Goal: Information Seeking & Learning: Learn about a topic

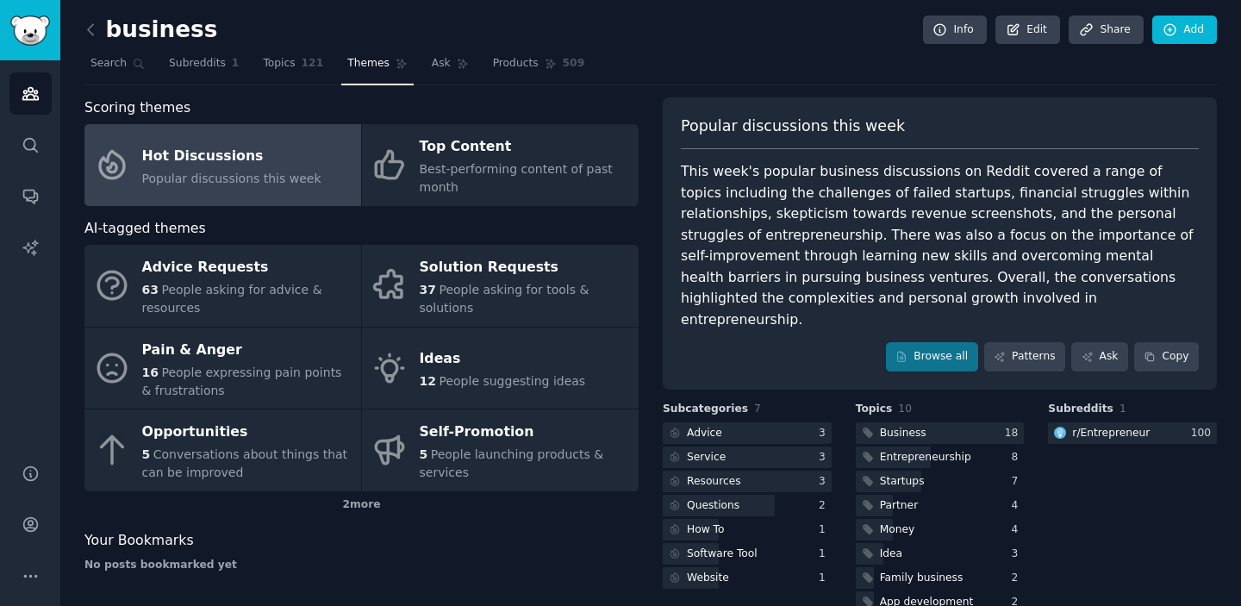
click at [89, 43] on div "business Info Edit Share Add" at bounding box center [650, 33] width 1132 height 35
drag, startPoint x: 92, startPoint y: 23, endPoint x: 92, endPoint y: 34, distance: 10.3
click at [92, 24] on icon at bounding box center [90, 29] width 5 height 10
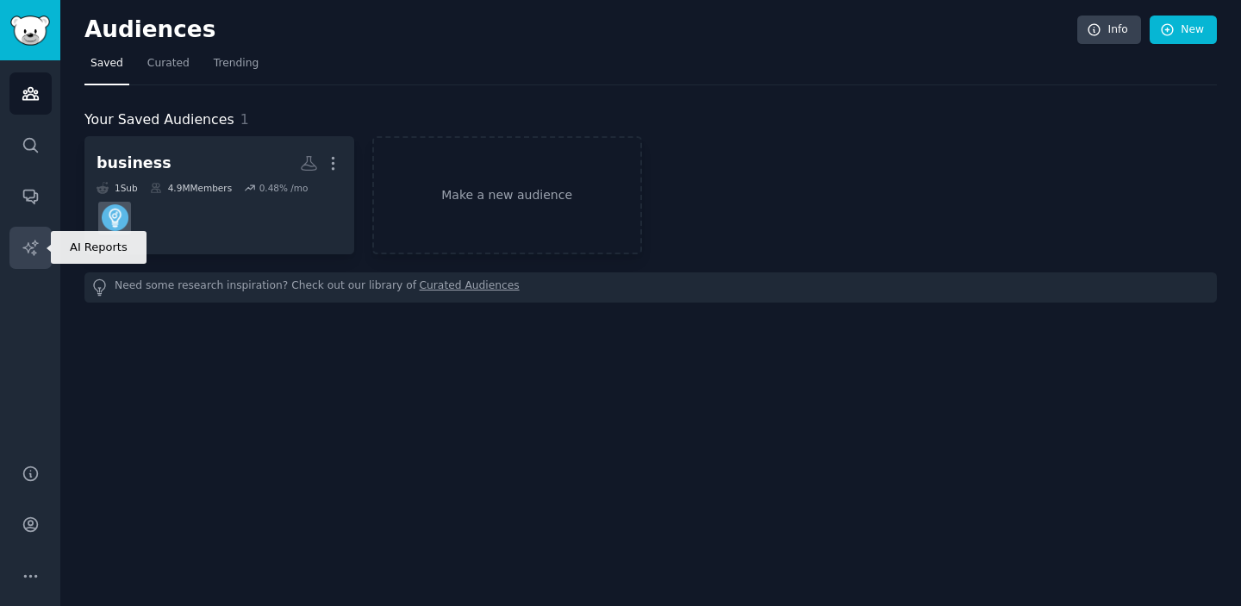
click at [28, 247] on icon "Sidebar" at bounding box center [31, 248] width 18 height 18
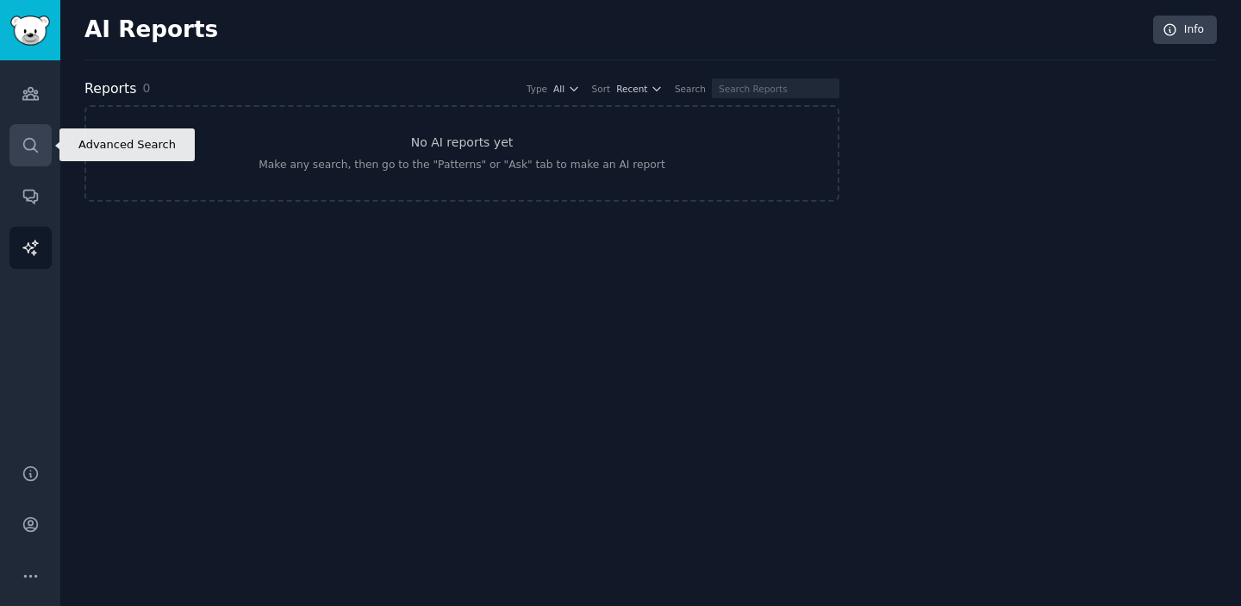
click at [34, 140] on icon "Sidebar" at bounding box center [30, 145] width 14 height 14
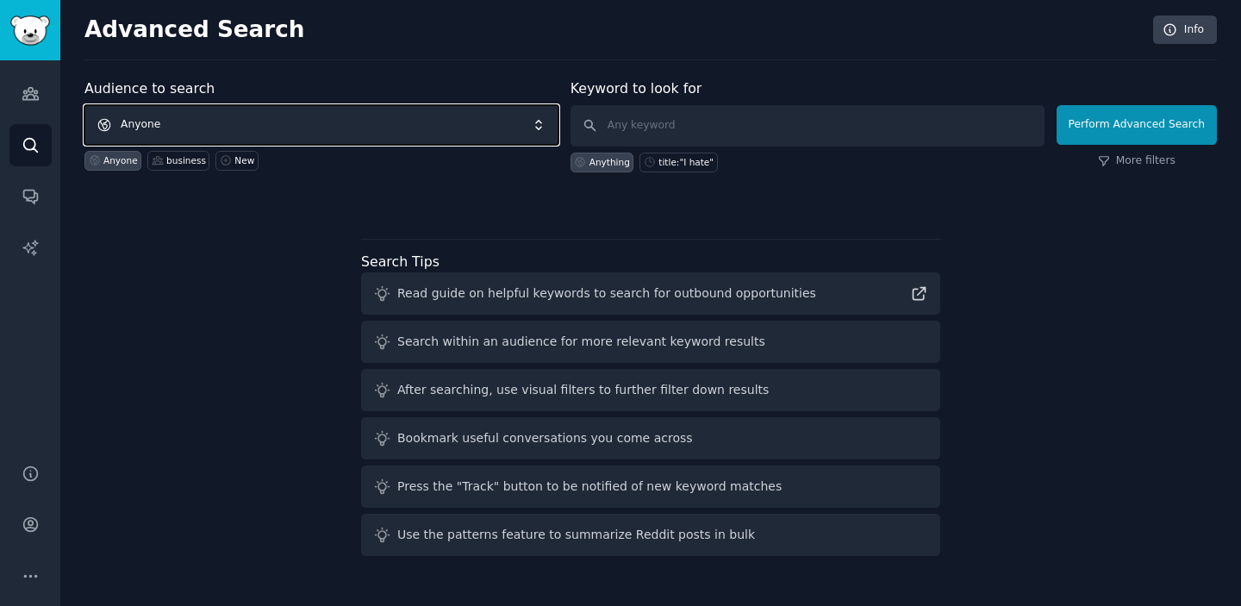
click at [368, 128] on span "Anyone" at bounding box center [321, 125] width 474 height 40
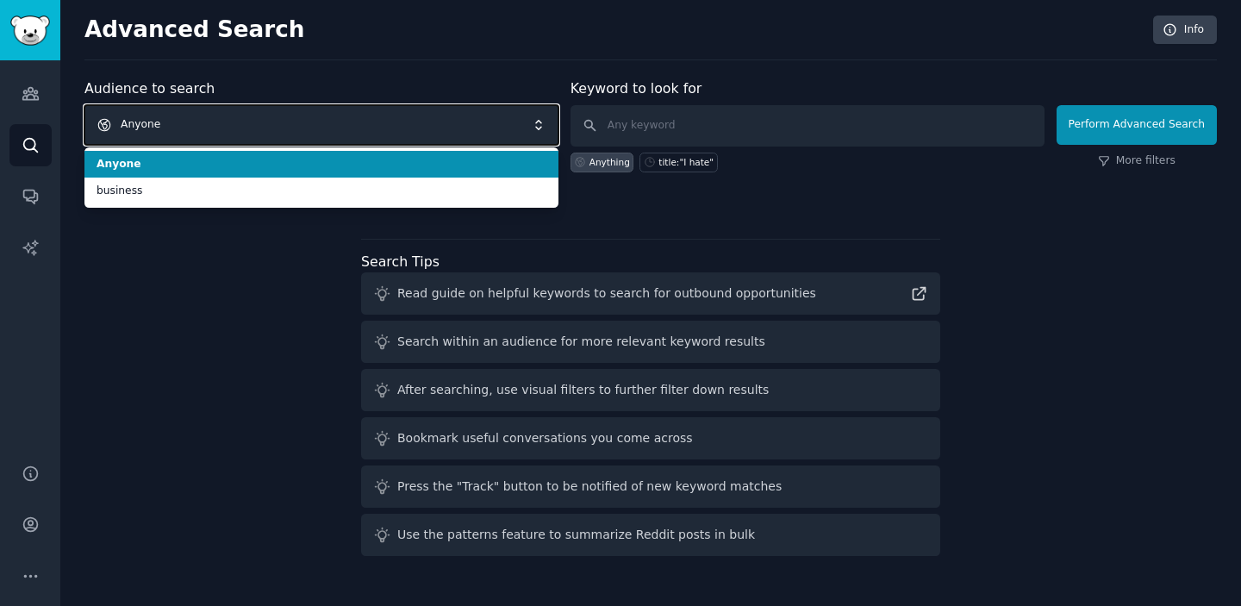
click at [381, 135] on span "Anyone" at bounding box center [321, 125] width 474 height 40
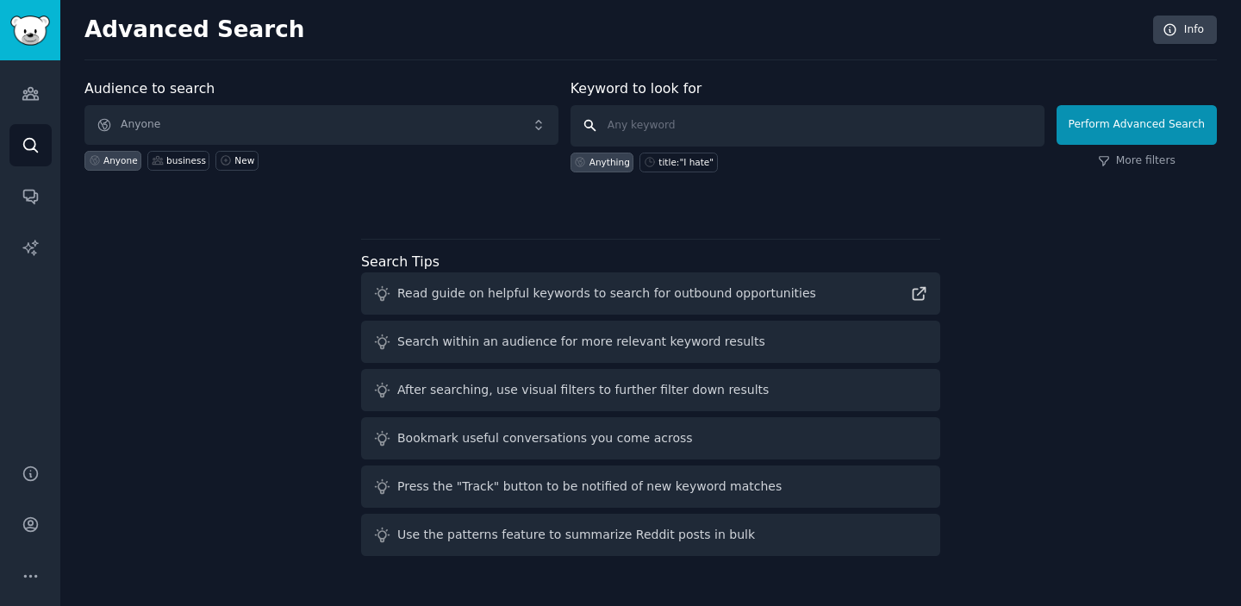
click at [659, 123] on input "text" at bounding box center [807, 125] width 474 height 41
click at [660, 302] on div "Read guide on helpful keywords to search for outbound opportunities" at bounding box center [650, 293] width 579 height 42
click at [914, 300] on icon at bounding box center [919, 293] width 18 height 18
click at [650, 119] on input "text" at bounding box center [807, 125] width 474 height 41
type input "scraping"
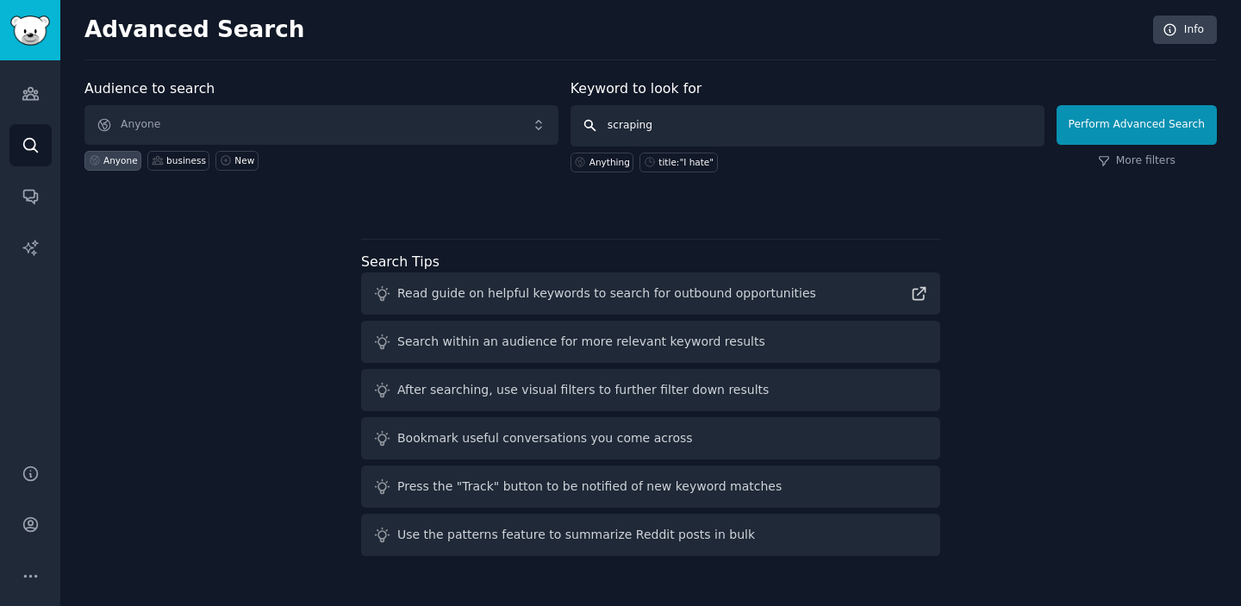
click button "Perform Advanced Search" at bounding box center [1136, 125] width 160 height 40
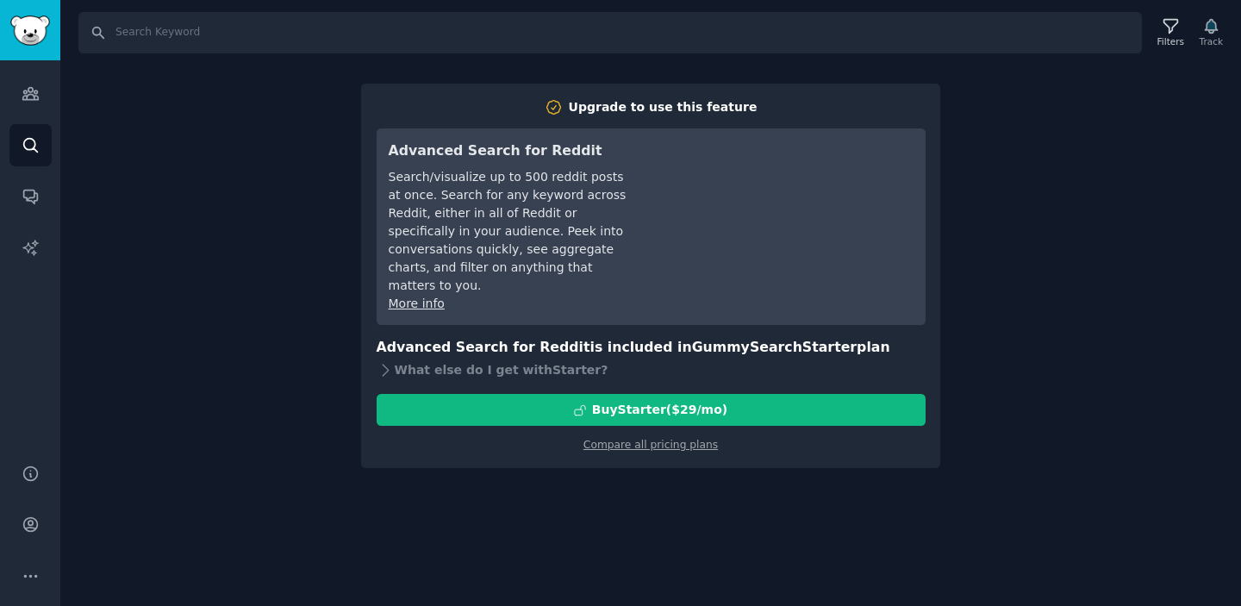
click at [1070, 171] on div "Search Filters Track Upgrade to use this feature Advanced Search for Reddit Sea…" at bounding box center [650, 303] width 1181 height 606
click at [35, 83] on link "Audiences" at bounding box center [30, 93] width 42 height 42
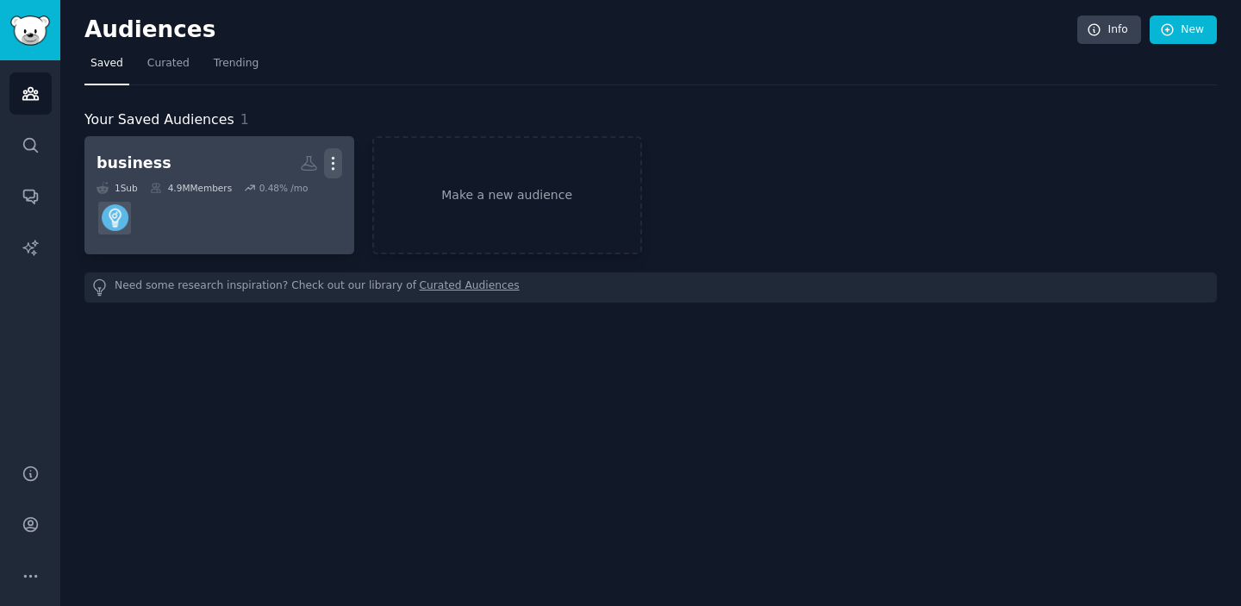
click at [331, 155] on icon "button" at bounding box center [333, 163] width 18 height 18
click at [296, 194] on p "Delete" at bounding box center [286, 199] width 40 height 18
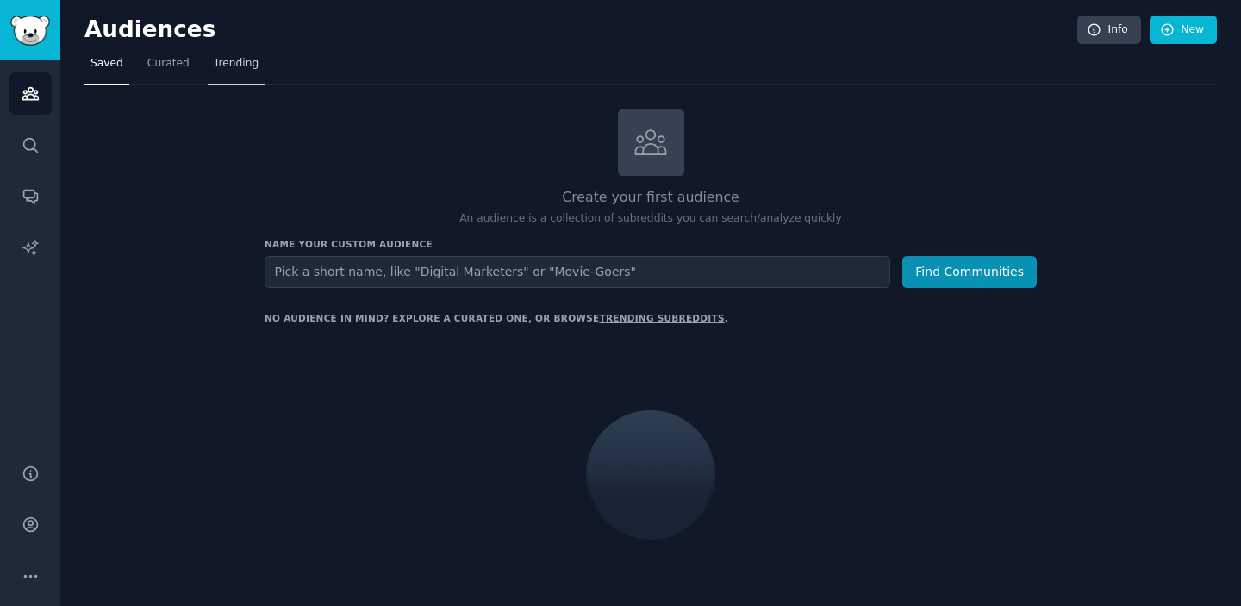
click at [221, 66] on span "Trending" at bounding box center [236, 64] width 45 height 16
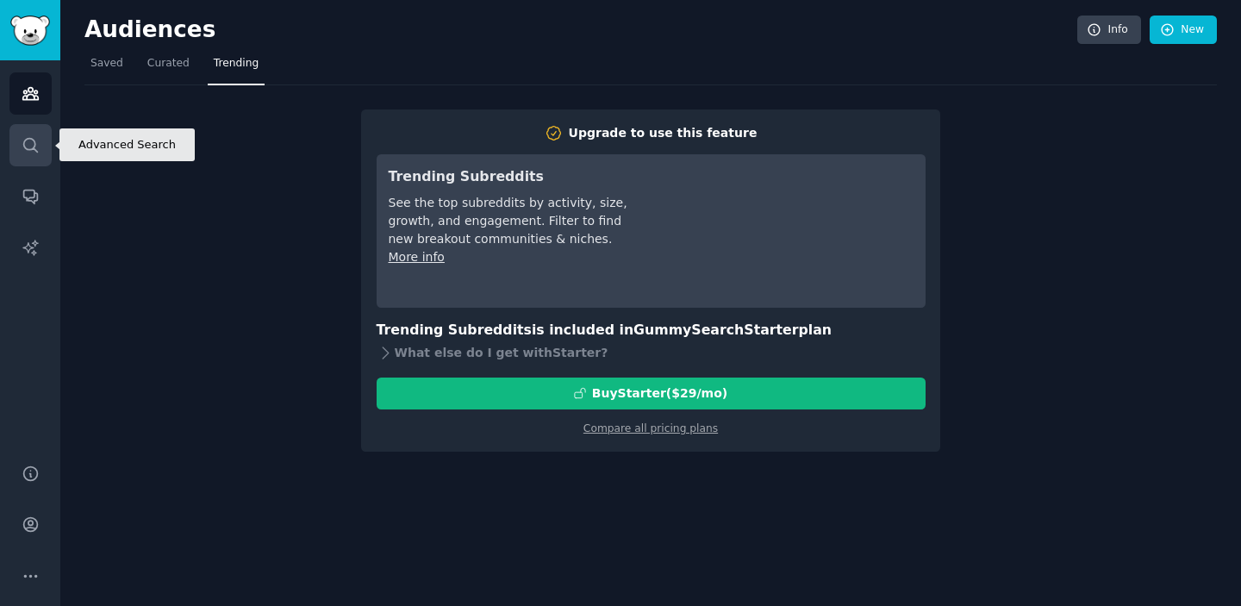
click at [33, 153] on icon "Sidebar" at bounding box center [31, 145] width 18 height 18
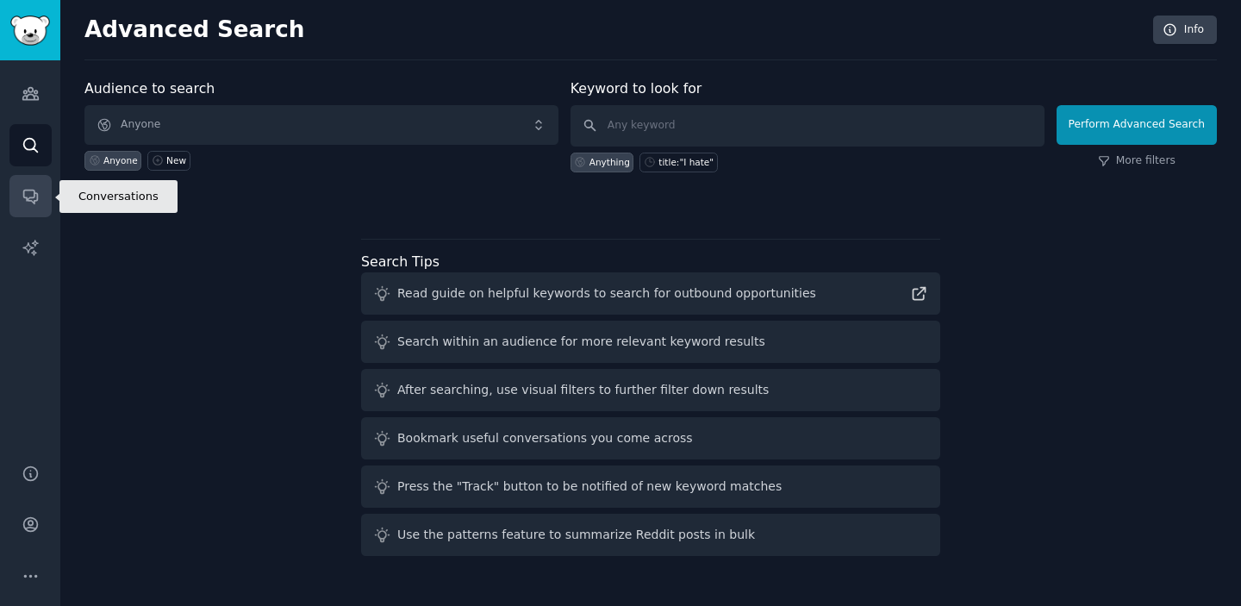
click at [24, 202] on icon "Sidebar" at bounding box center [31, 196] width 18 height 18
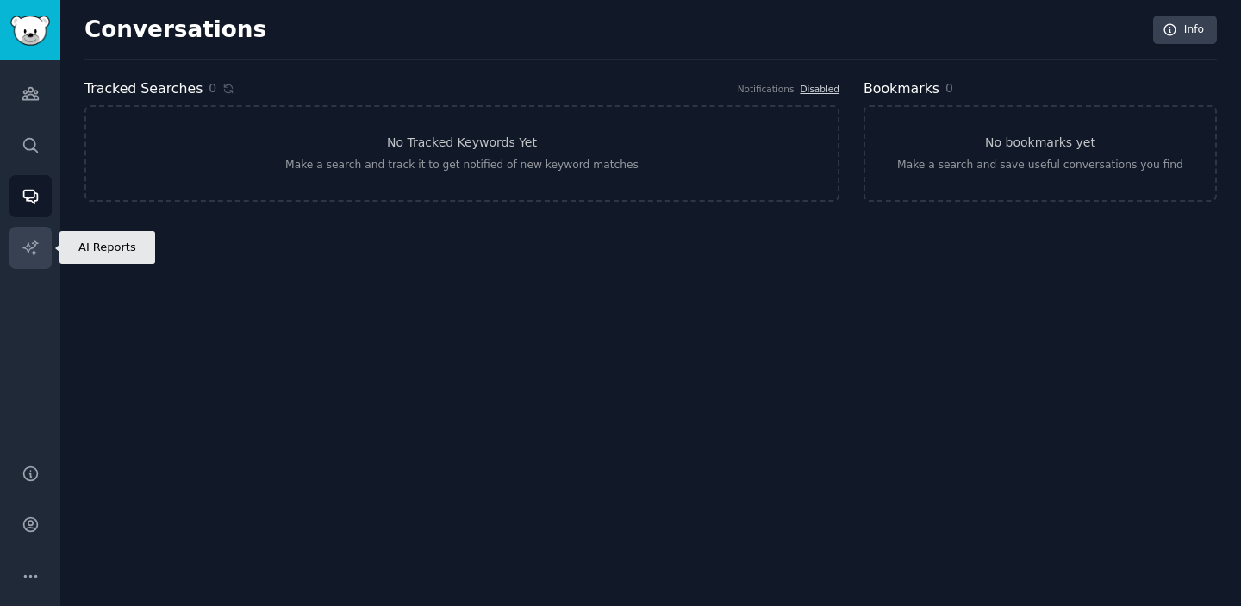
click at [36, 249] on icon "Sidebar" at bounding box center [31, 248] width 18 height 18
